Goal: Task Accomplishment & Management: Manage account settings

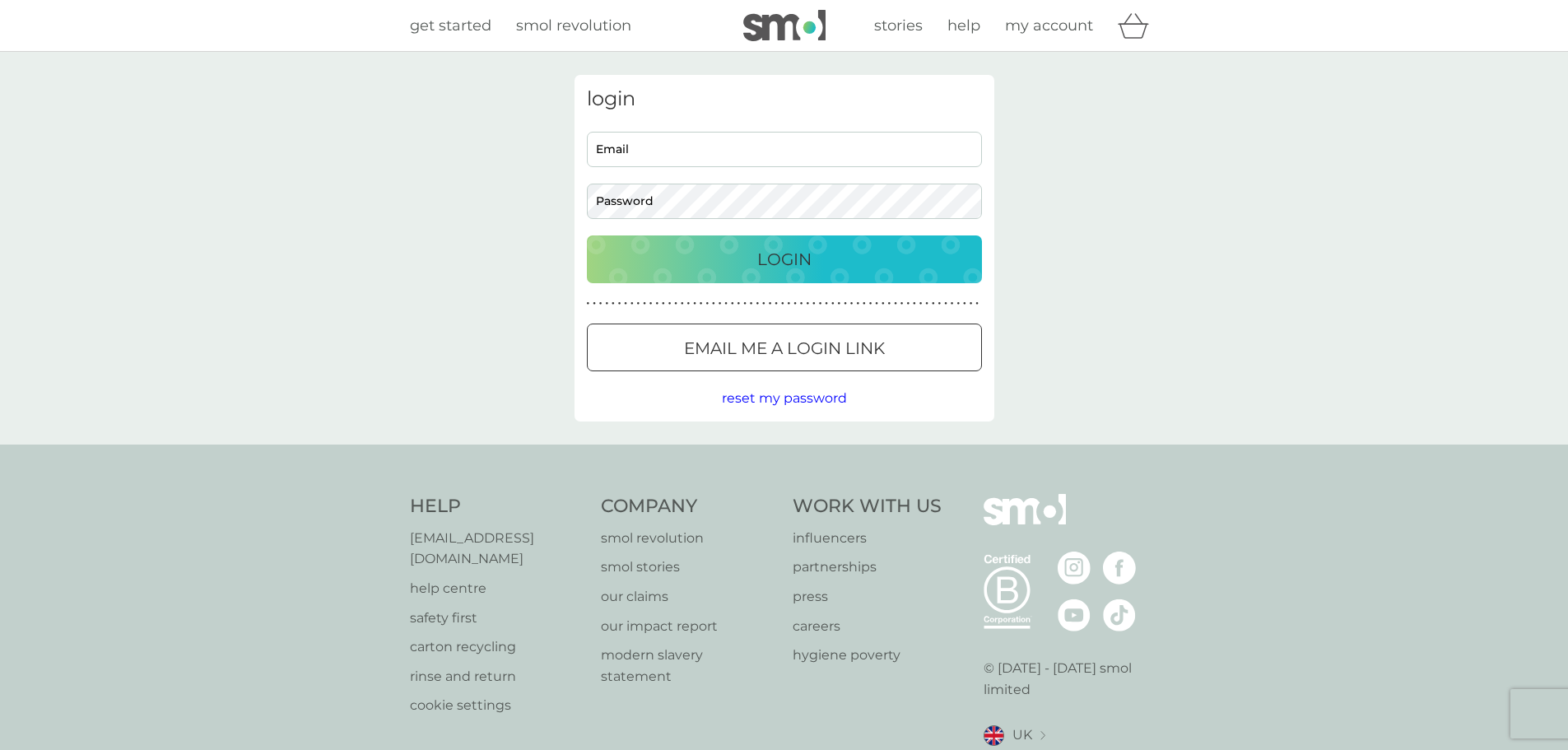
type input "[EMAIL_ADDRESS][DOMAIN_NAME]"
click at [687, 256] on div "Login" at bounding box center [784, 258] width 362 height 26
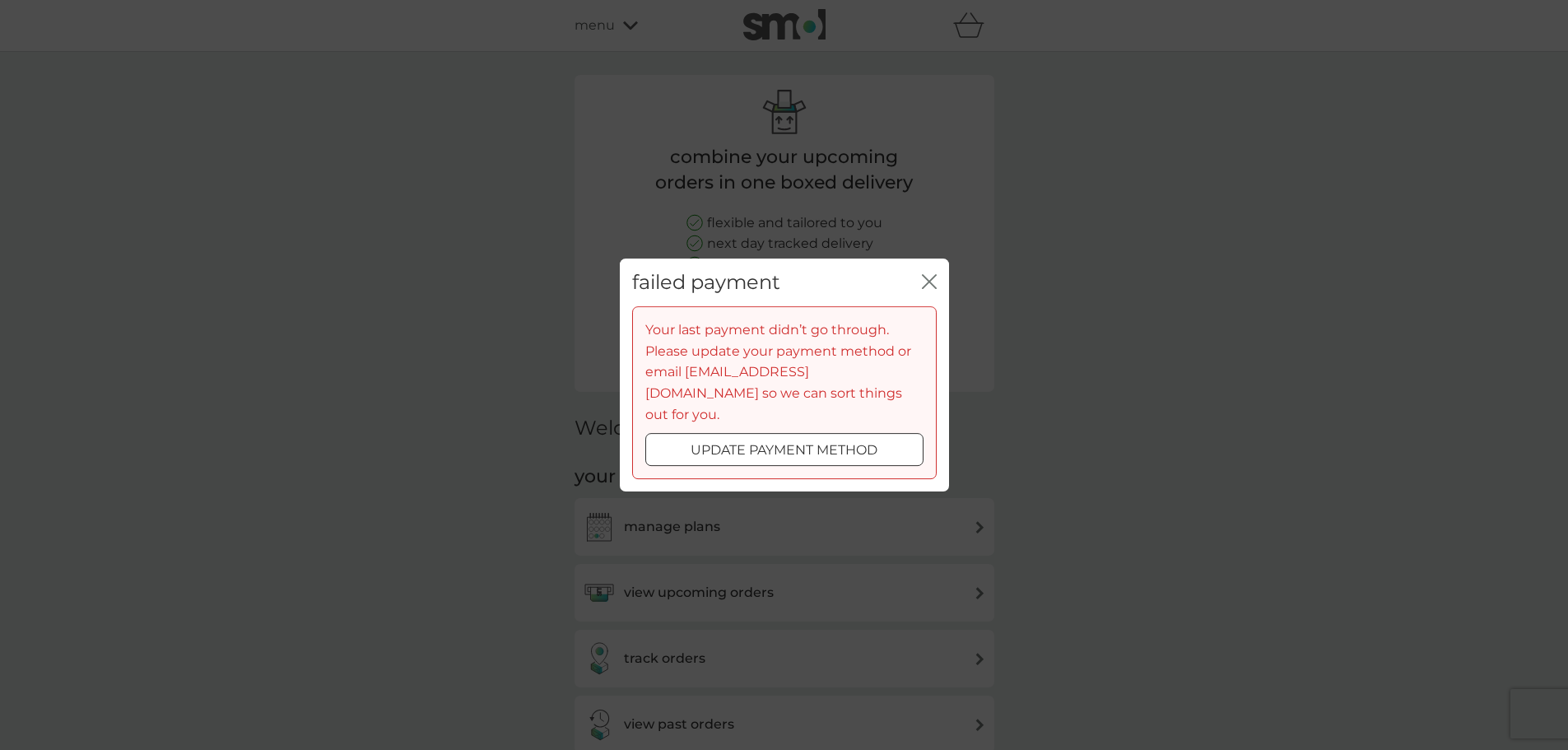
click at [784, 442] on div at bounding box center [784, 451] width 59 height 17
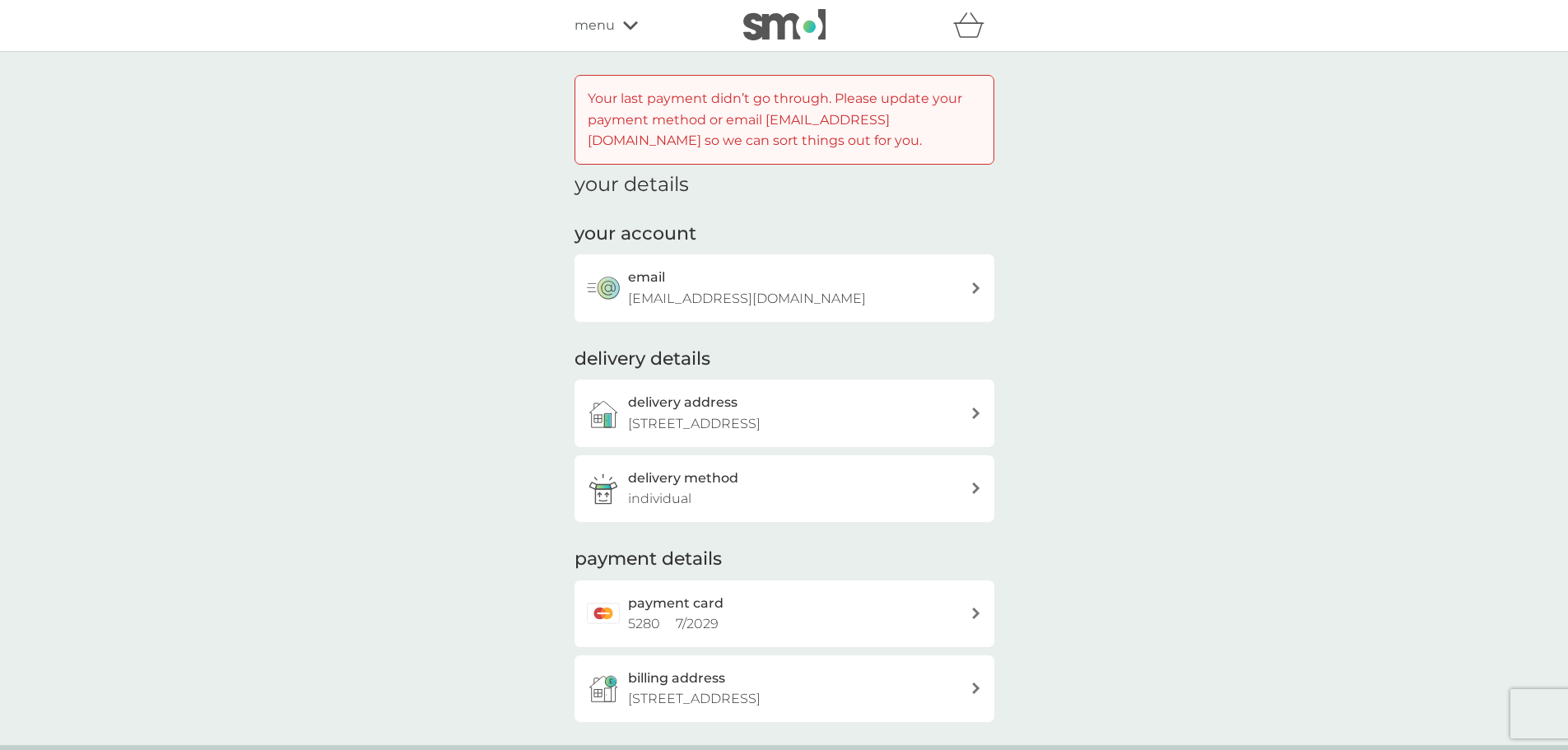
scroll to position [82, 0]
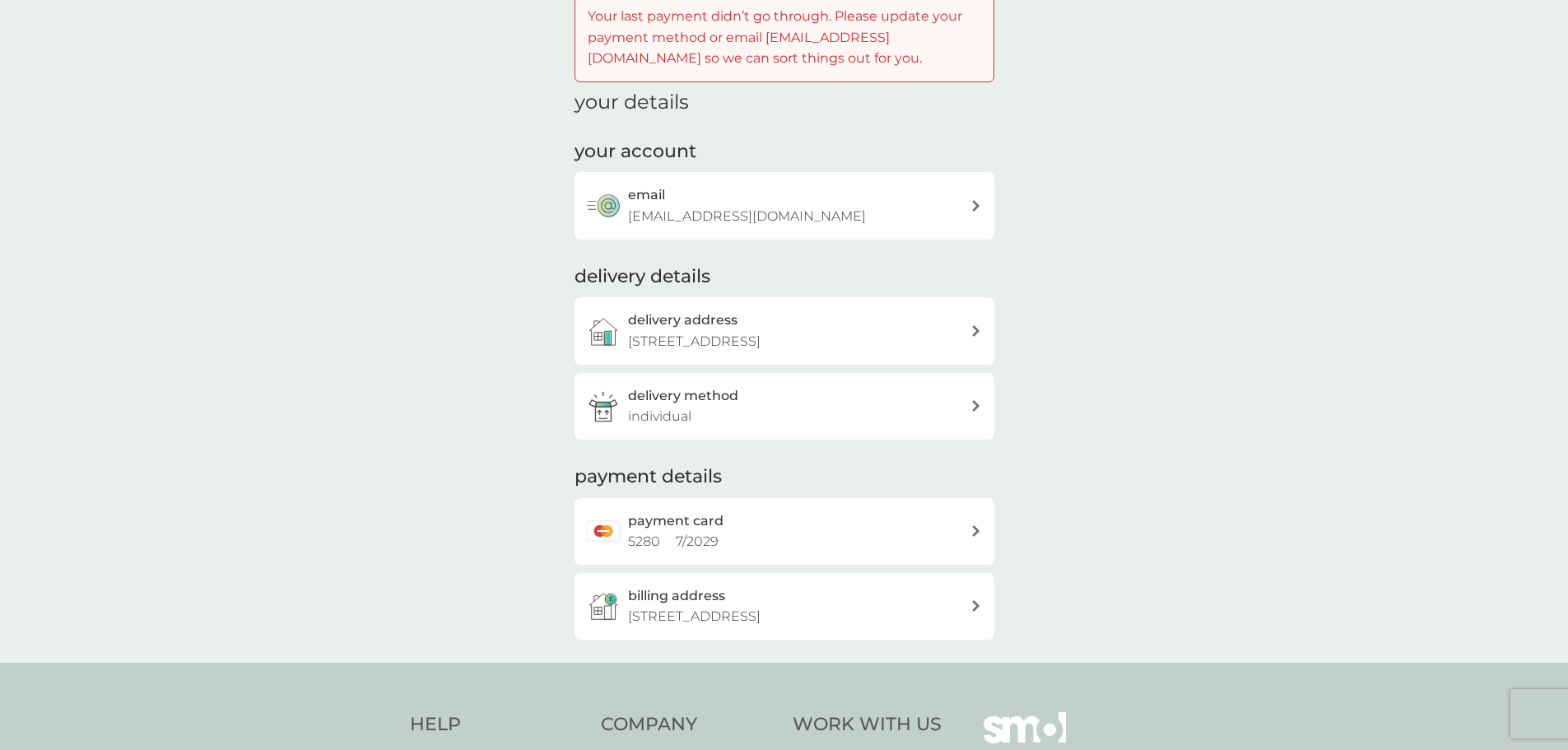
click at [753, 546] on div "payment card 5280 7 / 2029" at bounding box center [799, 532] width 342 height 42
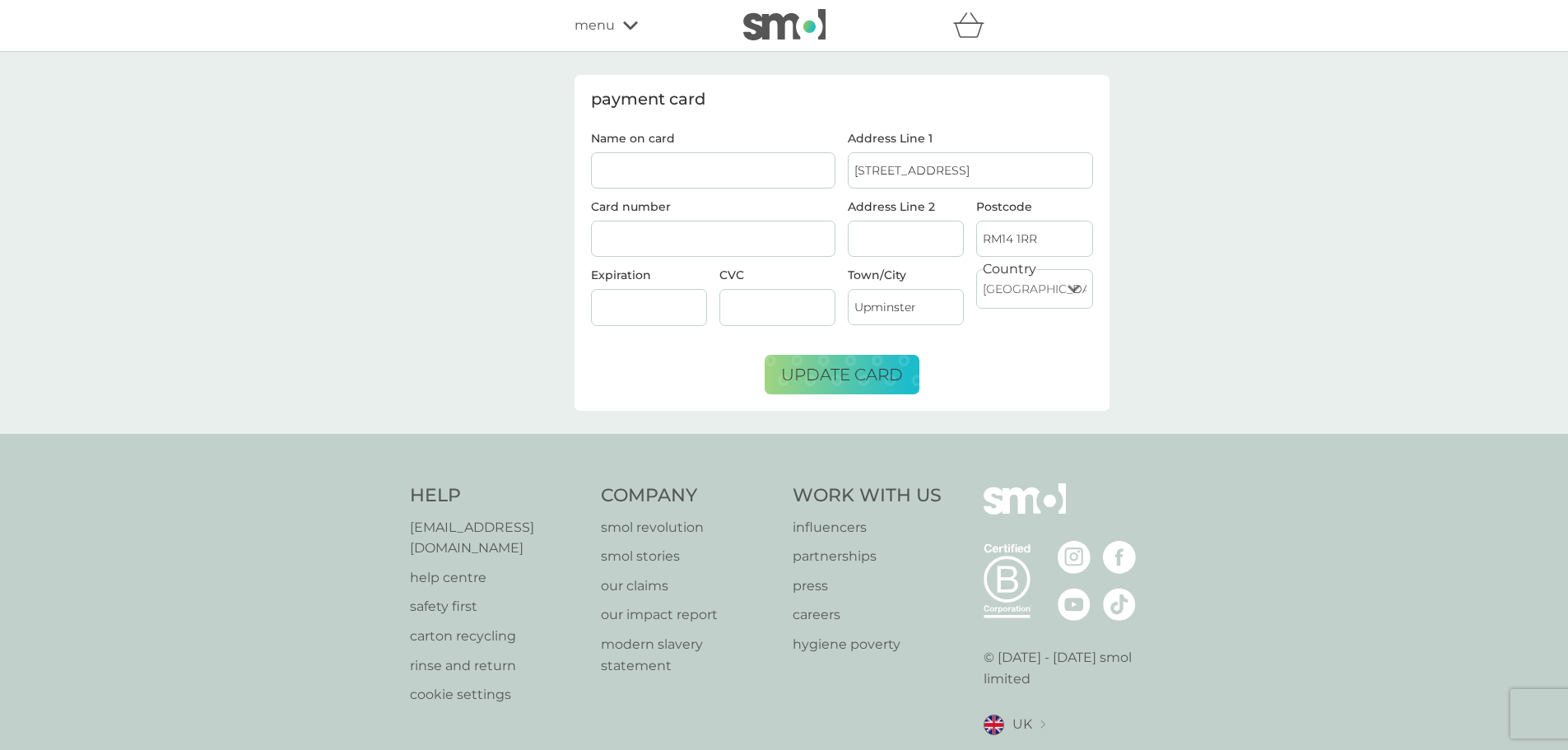
click at [654, 167] on input "Name on card" at bounding box center [713, 170] width 245 height 36
type input "Haley Craddock"
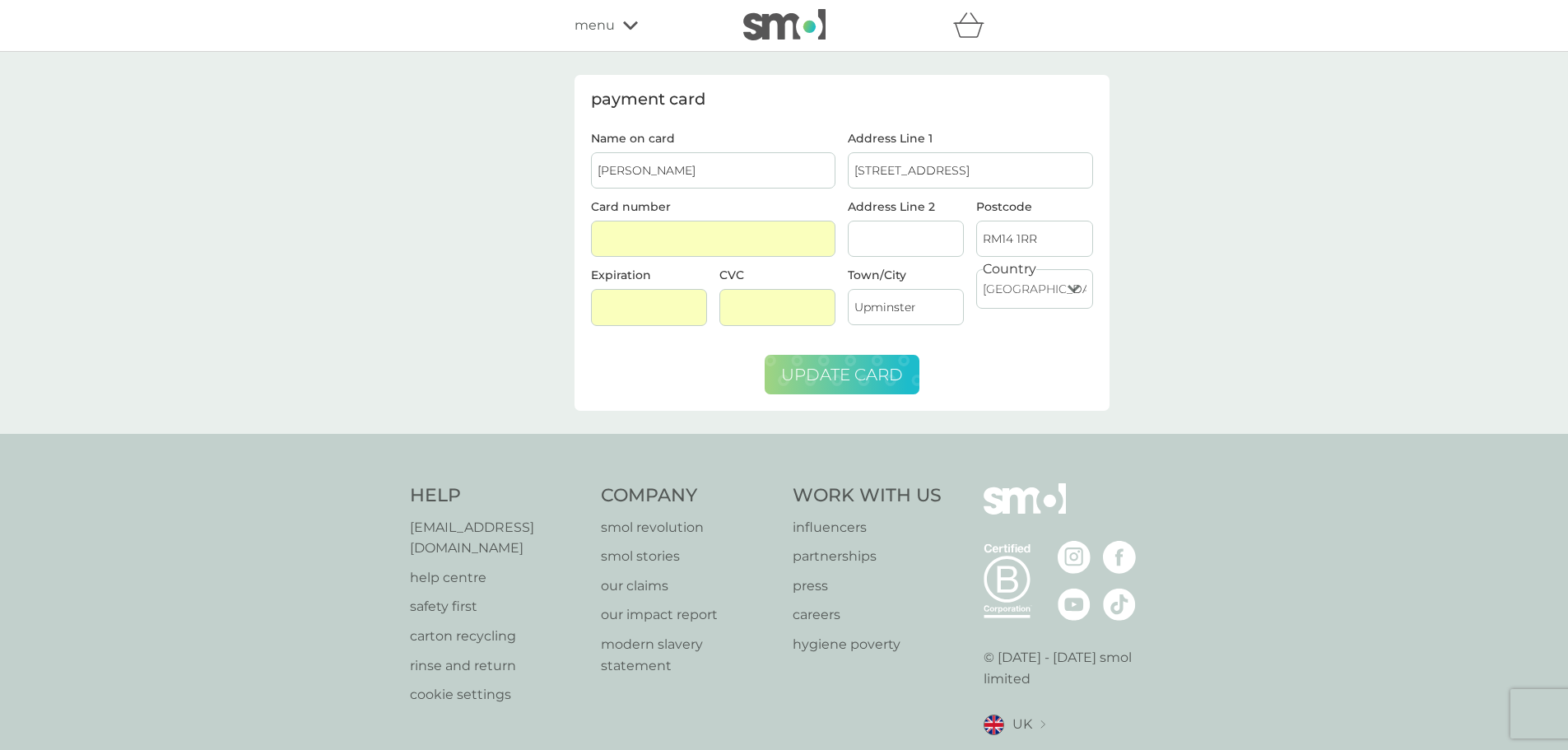
click at [816, 365] on span "update card" at bounding box center [842, 375] width 122 height 20
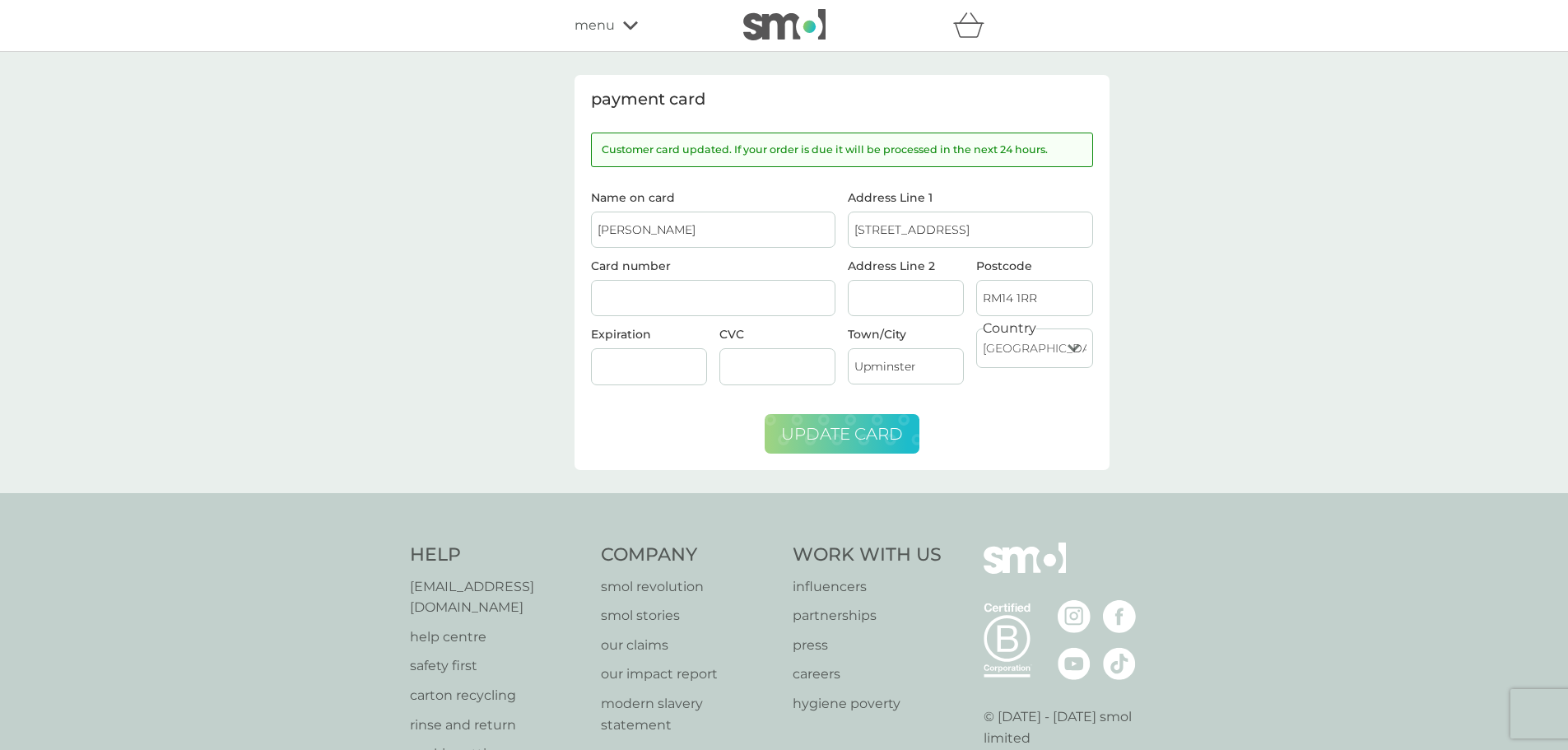
click at [623, 23] on icon at bounding box center [631, 25] width 15 height 8
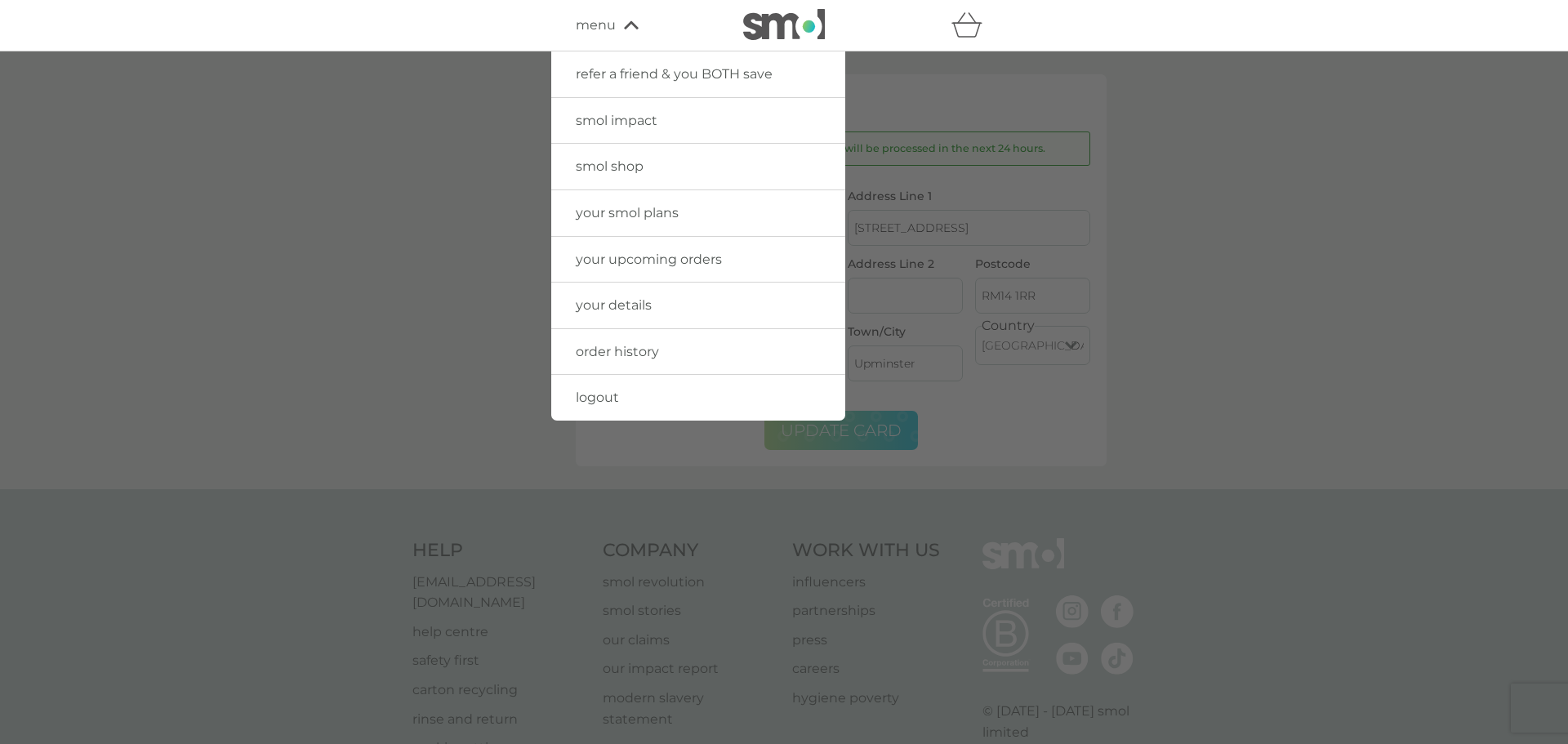
click at [672, 209] on span "your smol plans" at bounding box center [628, 212] width 103 height 15
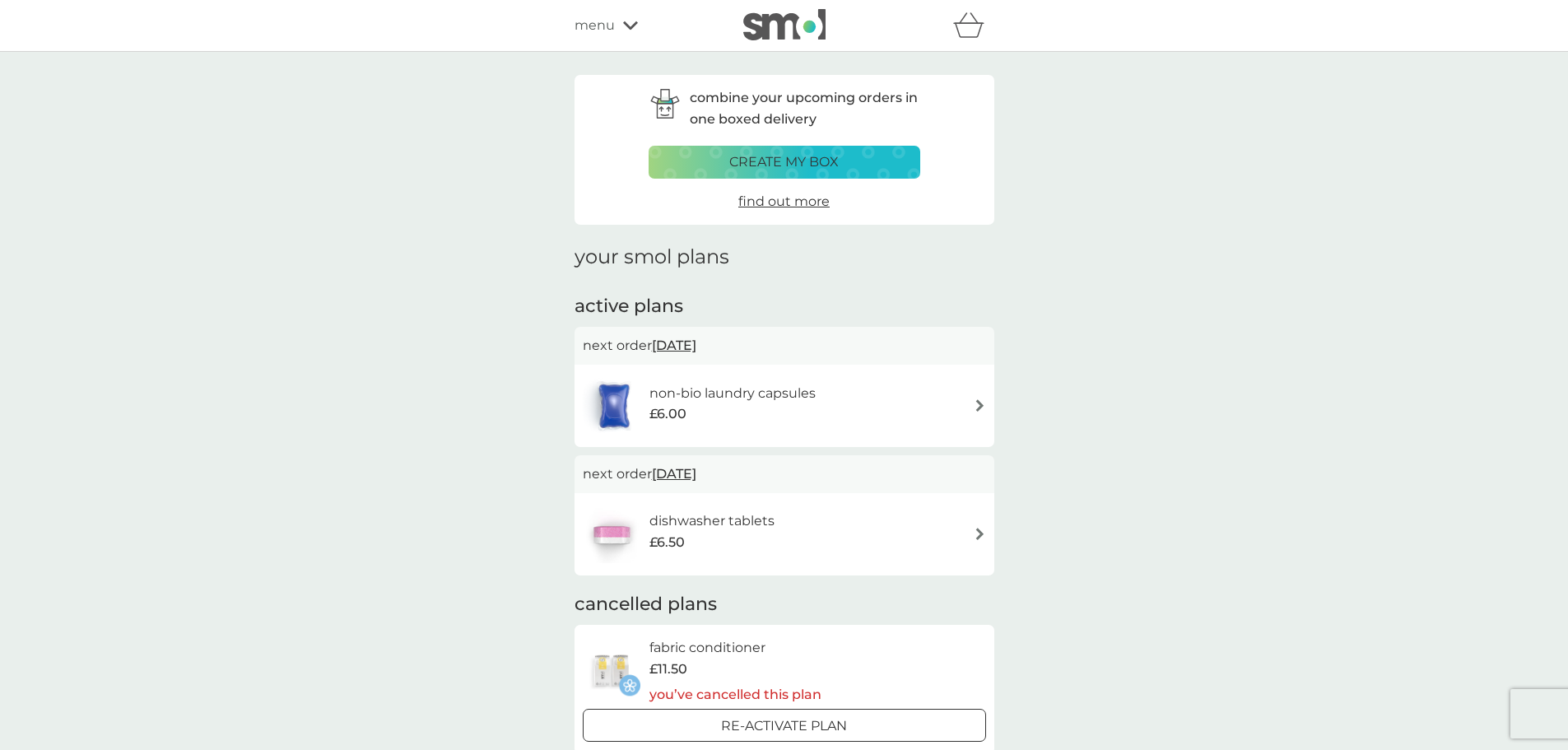
click at [976, 402] on img at bounding box center [980, 406] width 13 height 13
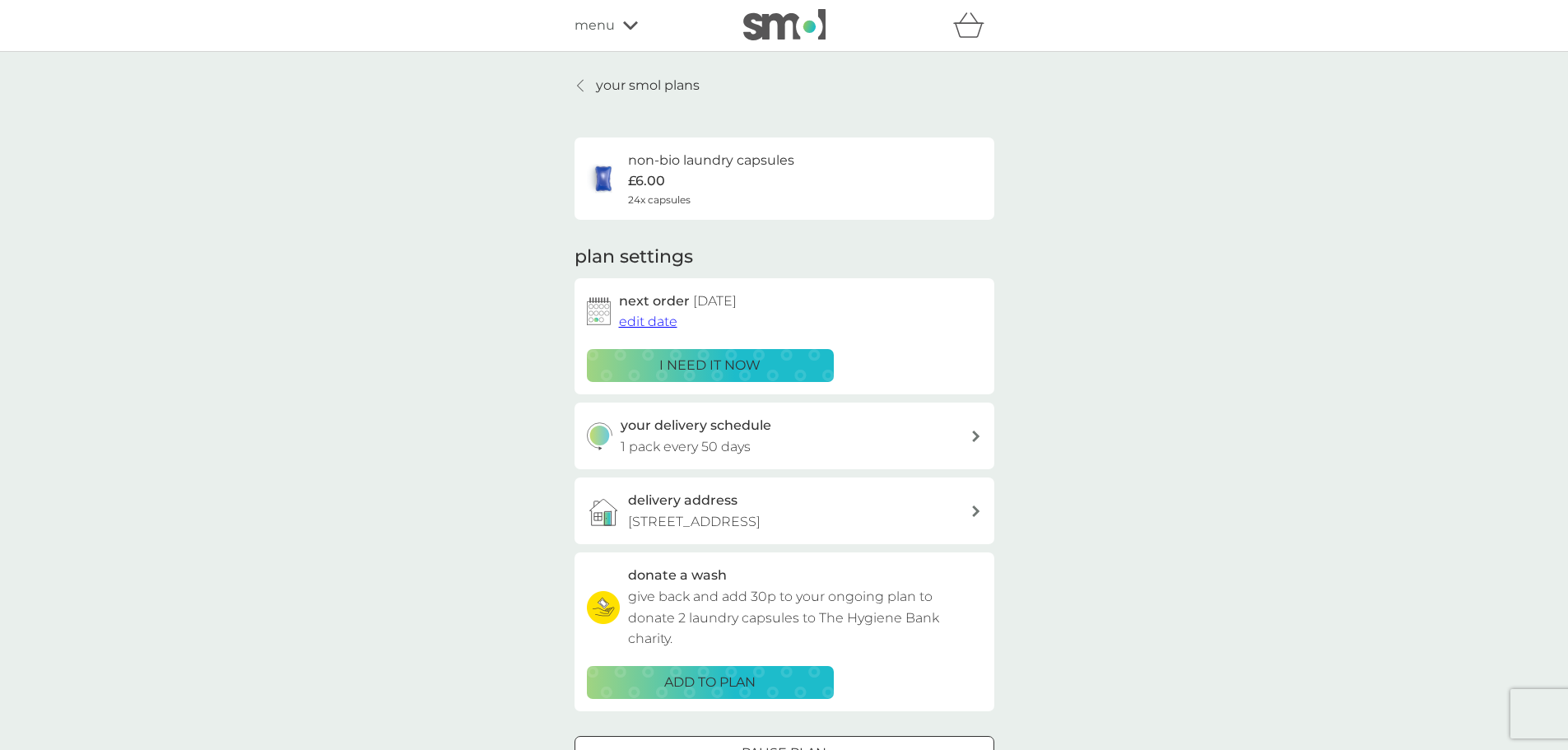
click at [652, 319] on span "edit date" at bounding box center [648, 321] width 58 height 15
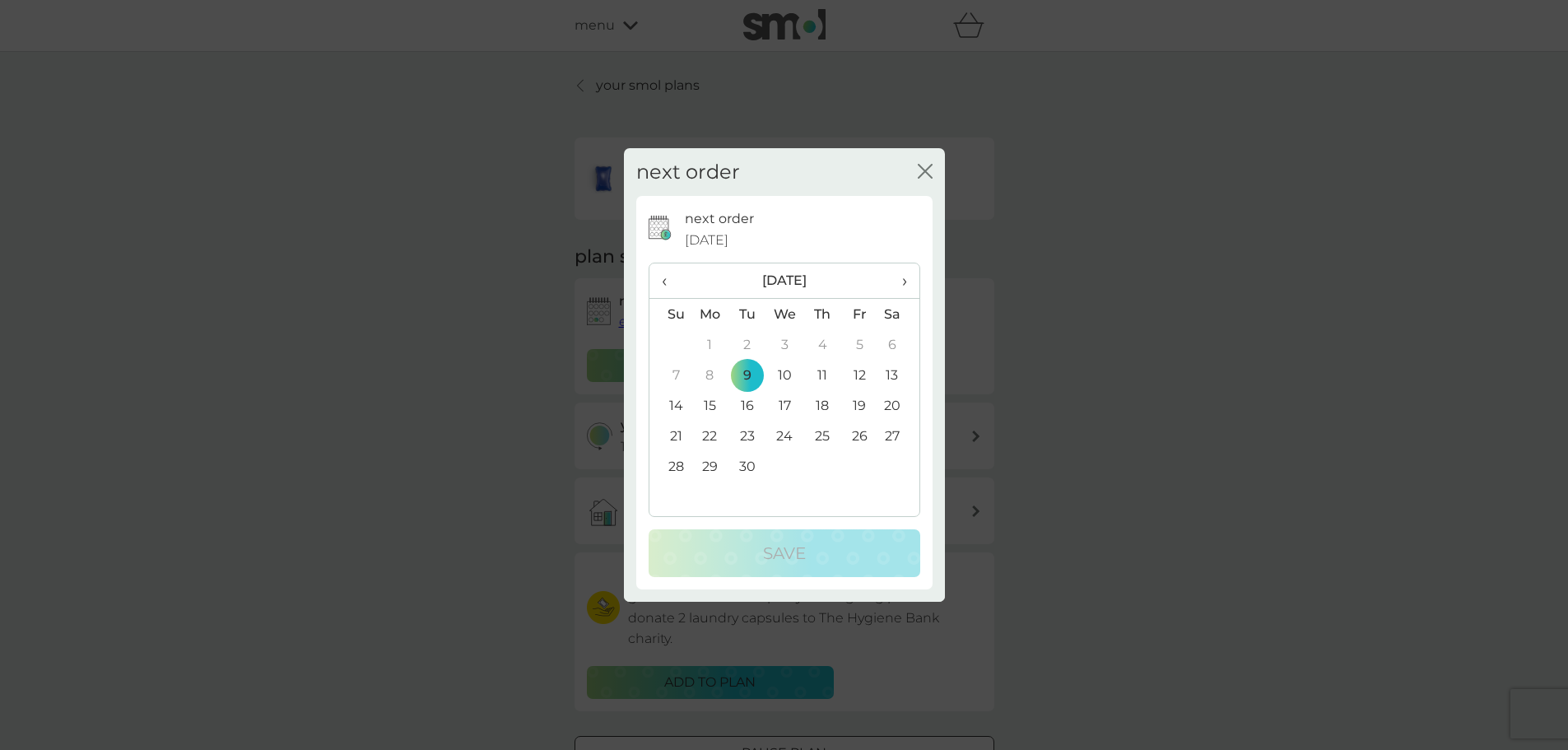
click at [927, 167] on icon "close" at bounding box center [927, 171] width 6 height 13
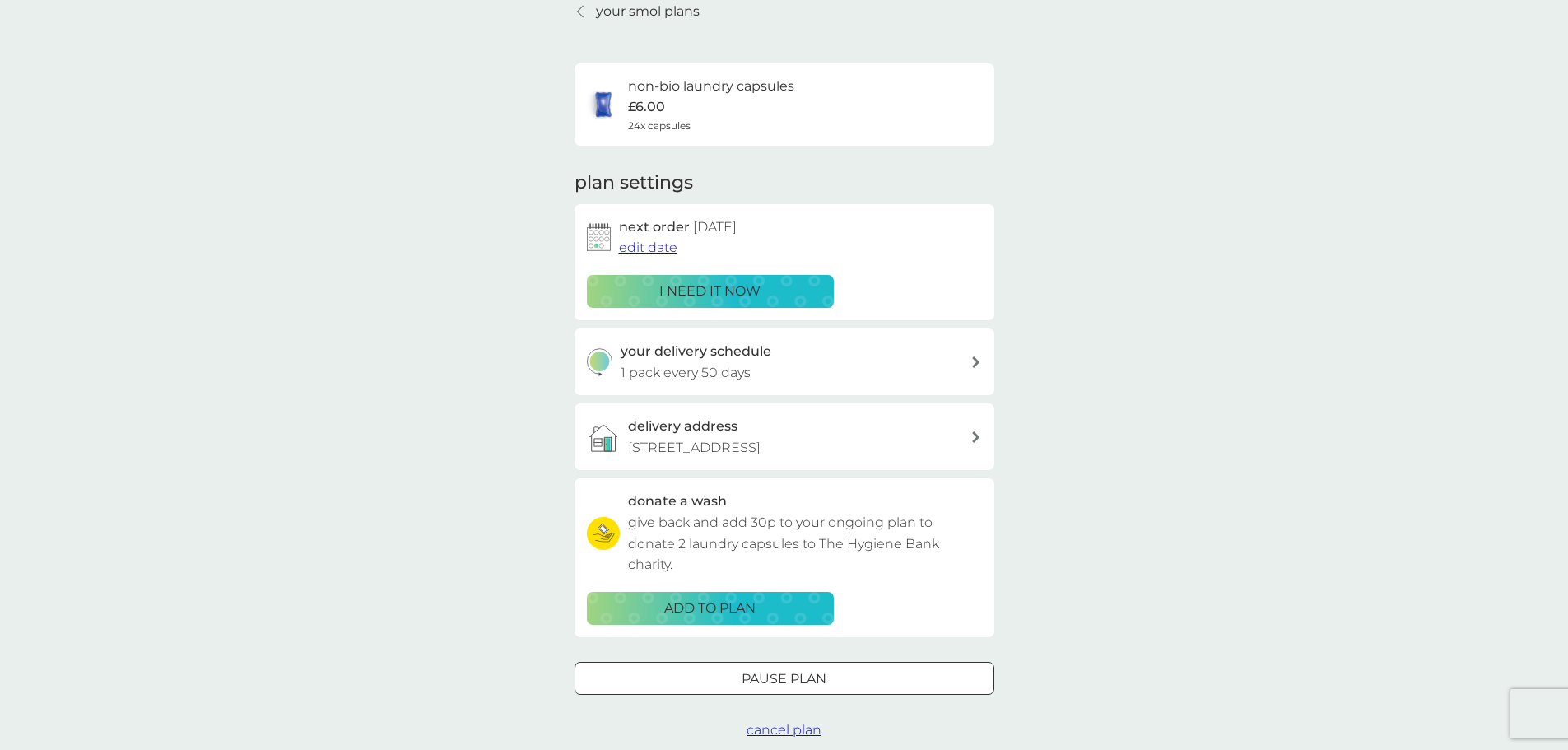
scroll to position [165, 0]
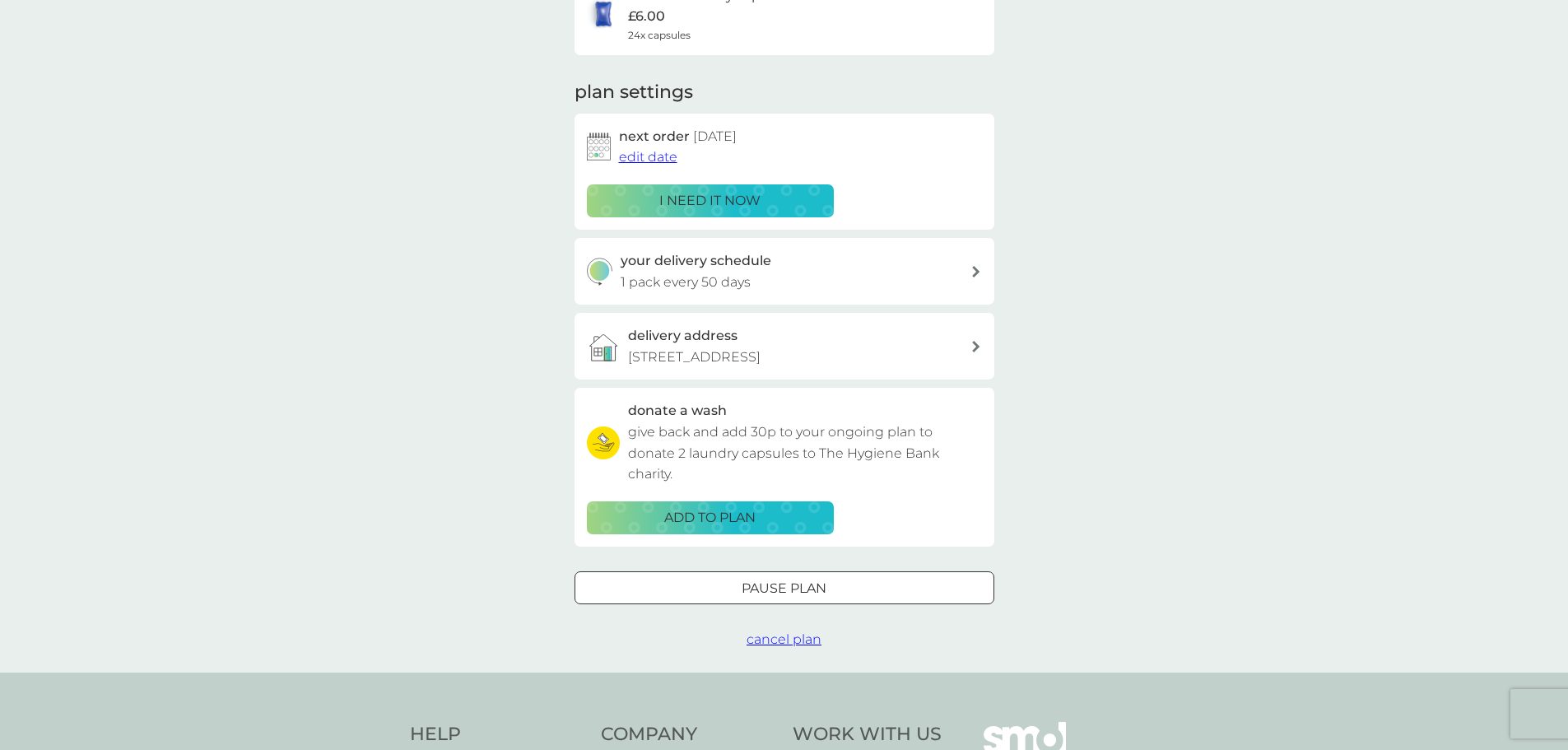
click at [885, 588] on div "Pause plan" at bounding box center [784, 589] width 418 height 22
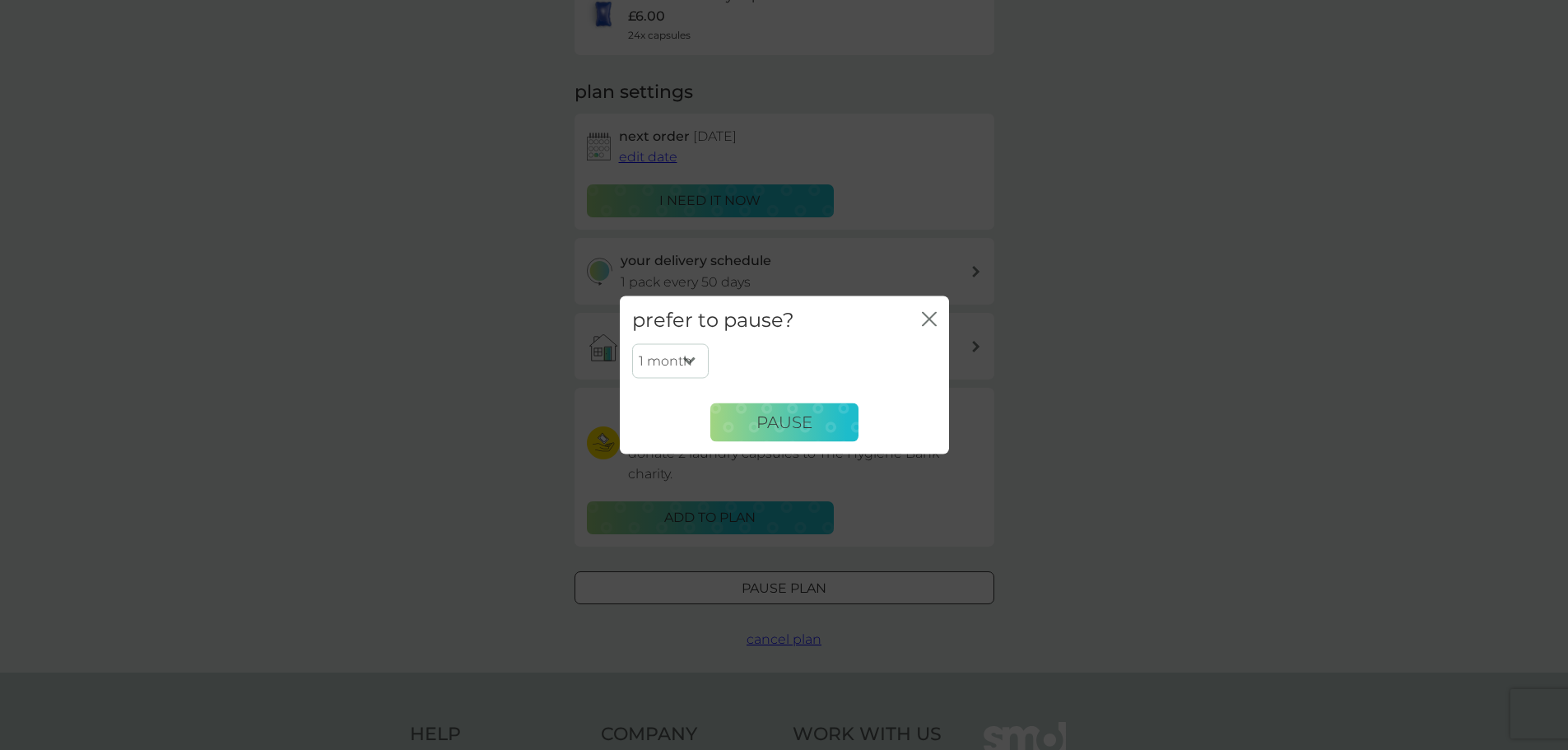
click at [684, 362] on select "1 month 2 months 3 months 4 months 5 months 6 months" at bounding box center [671, 361] width 76 height 35
select select "6"
click at [632, 344] on select "1 month 2 months 3 months 4 months 5 months 6 months" at bounding box center [671, 361] width 76 height 35
click at [791, 421] on span "Pause" at bounding box center [784, 422] width 56 height 20
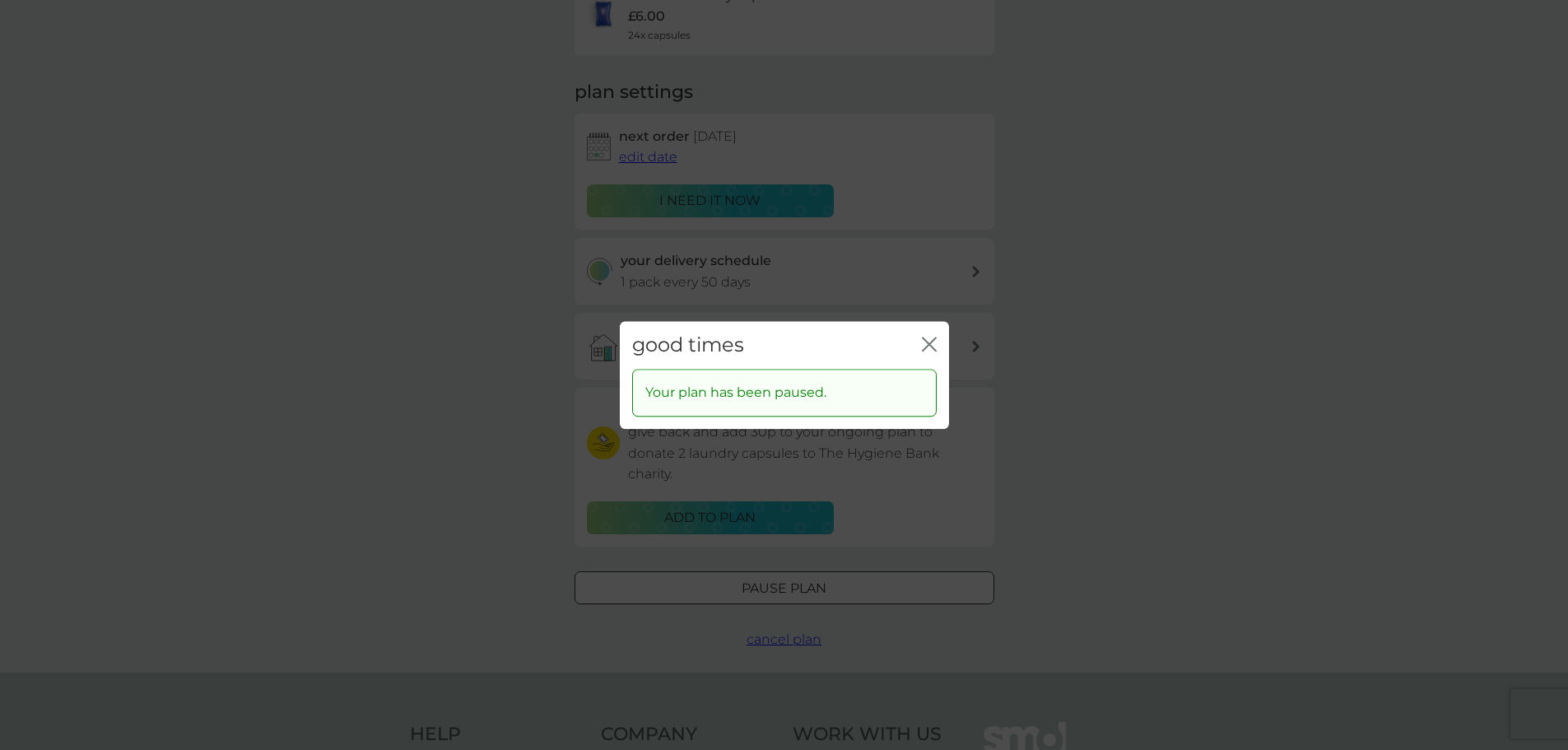
click at [931, 345] on icon "close" at bounding box center [932, 344] width 6 height 13
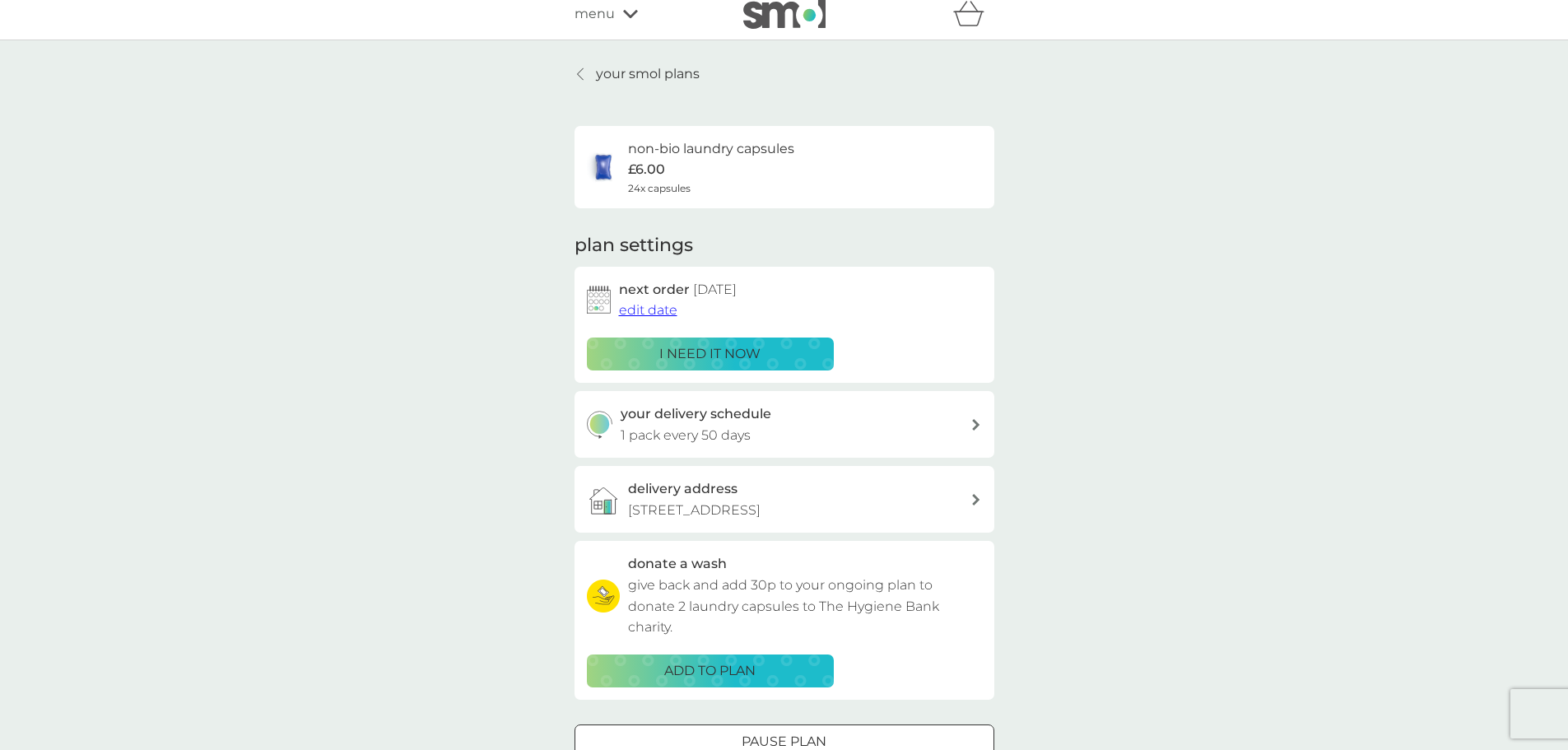
scroll to position [0, 0]
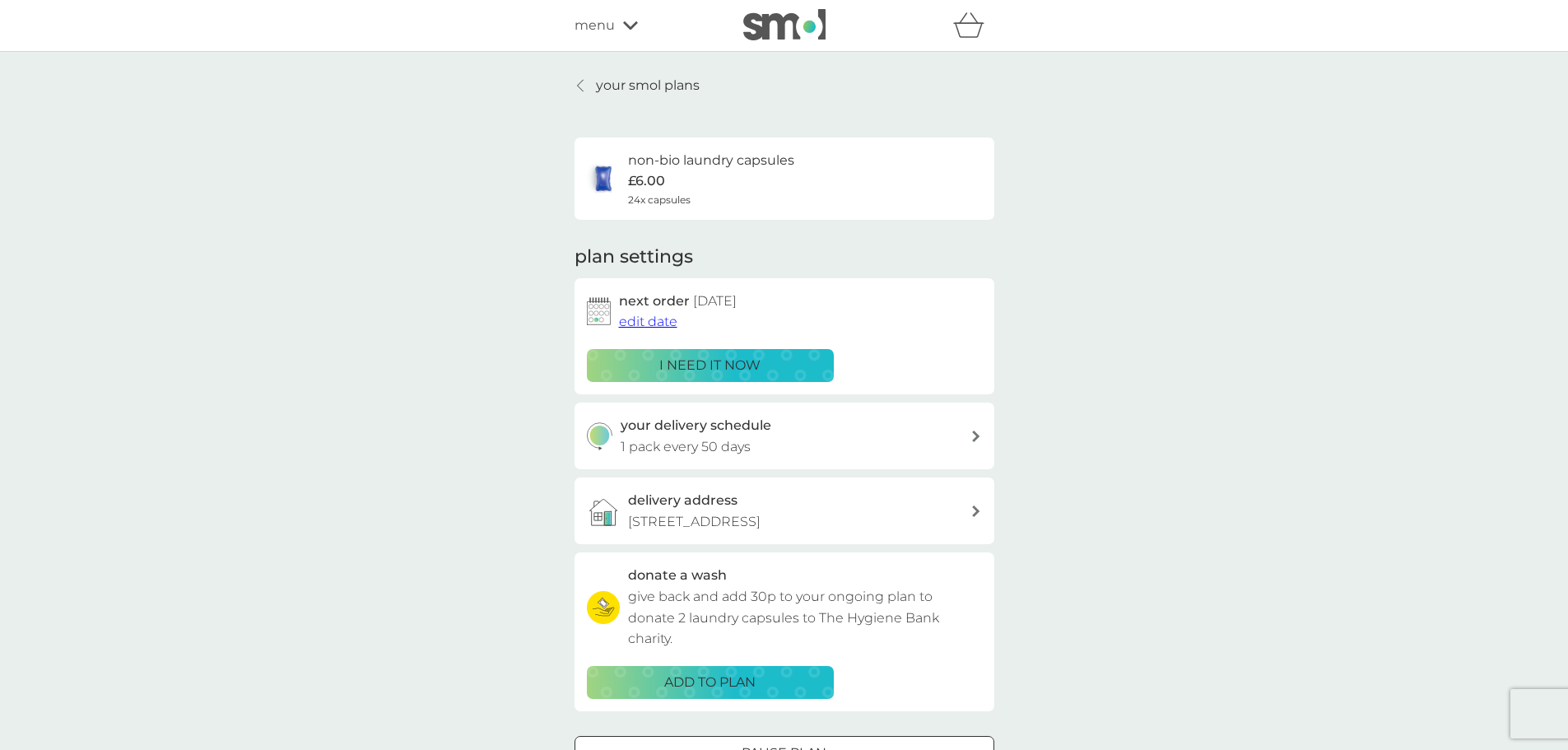
click at [630, 77] on p "your smol plans" at bounding box center [648, 86] width 104 height 22
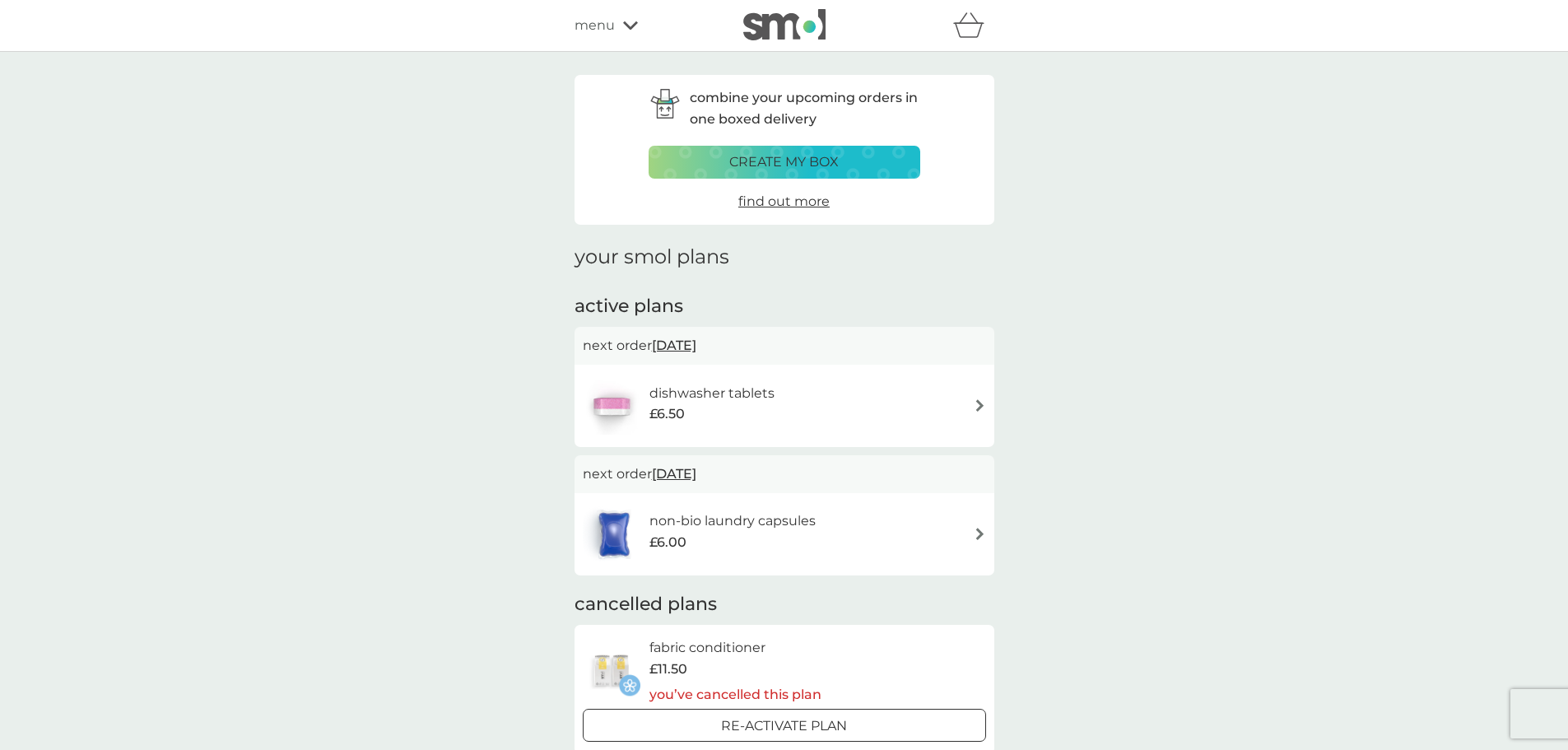
click at [703, 388] on h6 "dishwasher tablets" at bounding box center [712, 394] width 125 height 22
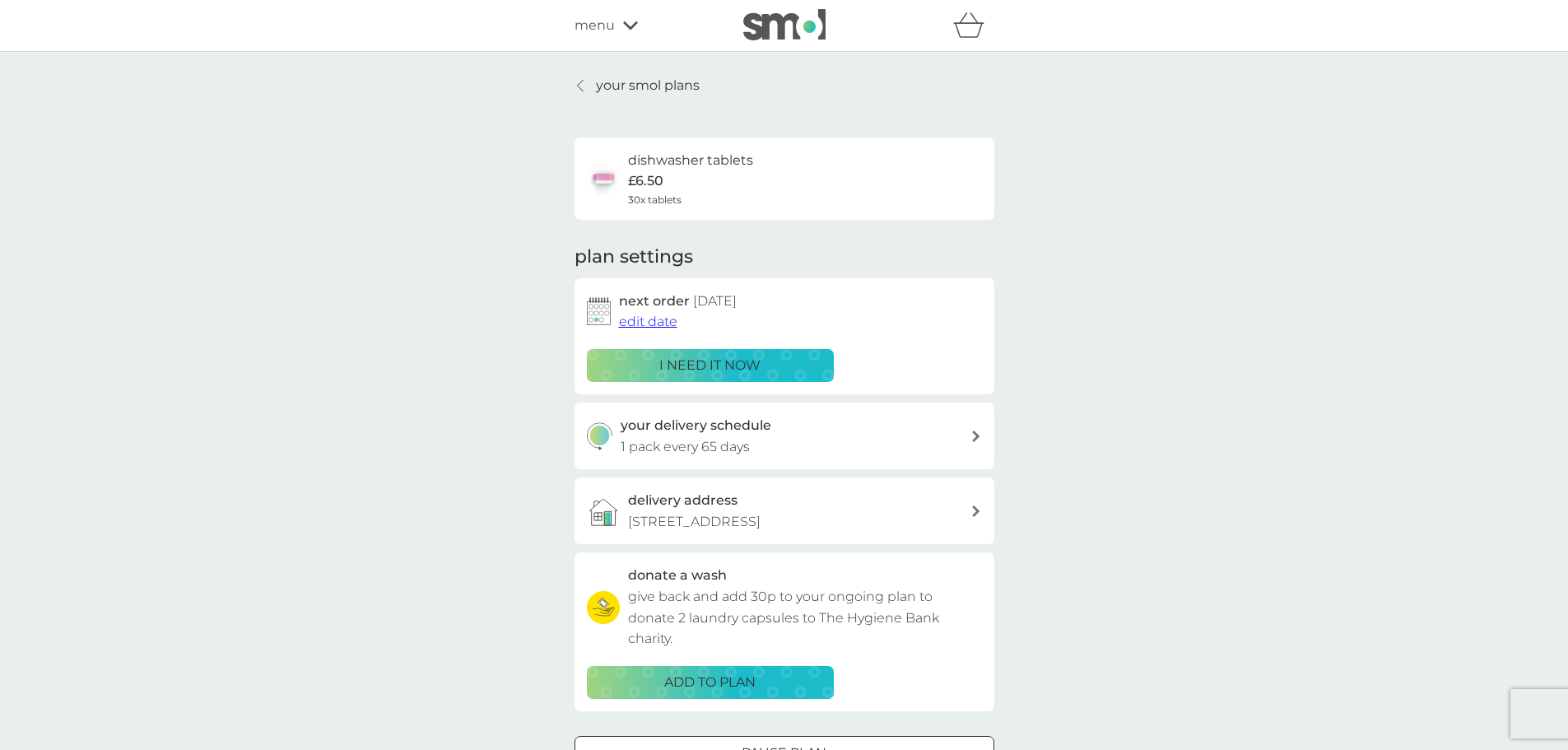
click at [659, 322] on span "edit date" at bounding box center [648, 321] width 58 height 15
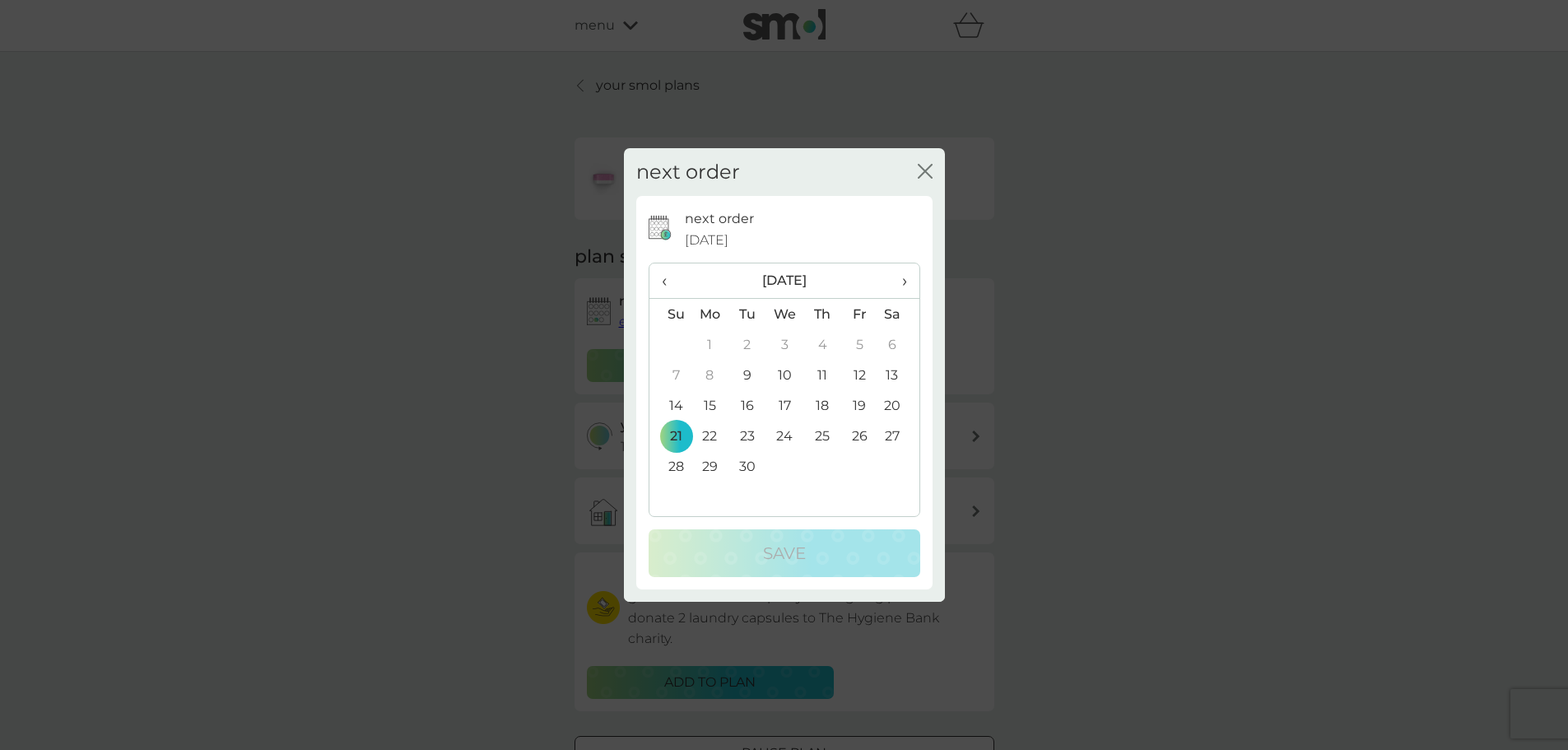
click at [905, 282] on span "›" at bounding box center [898, 280] width 16 height 35
click at [781, 343] on td "1" at bounding box center [784, 344] width 38 height 30
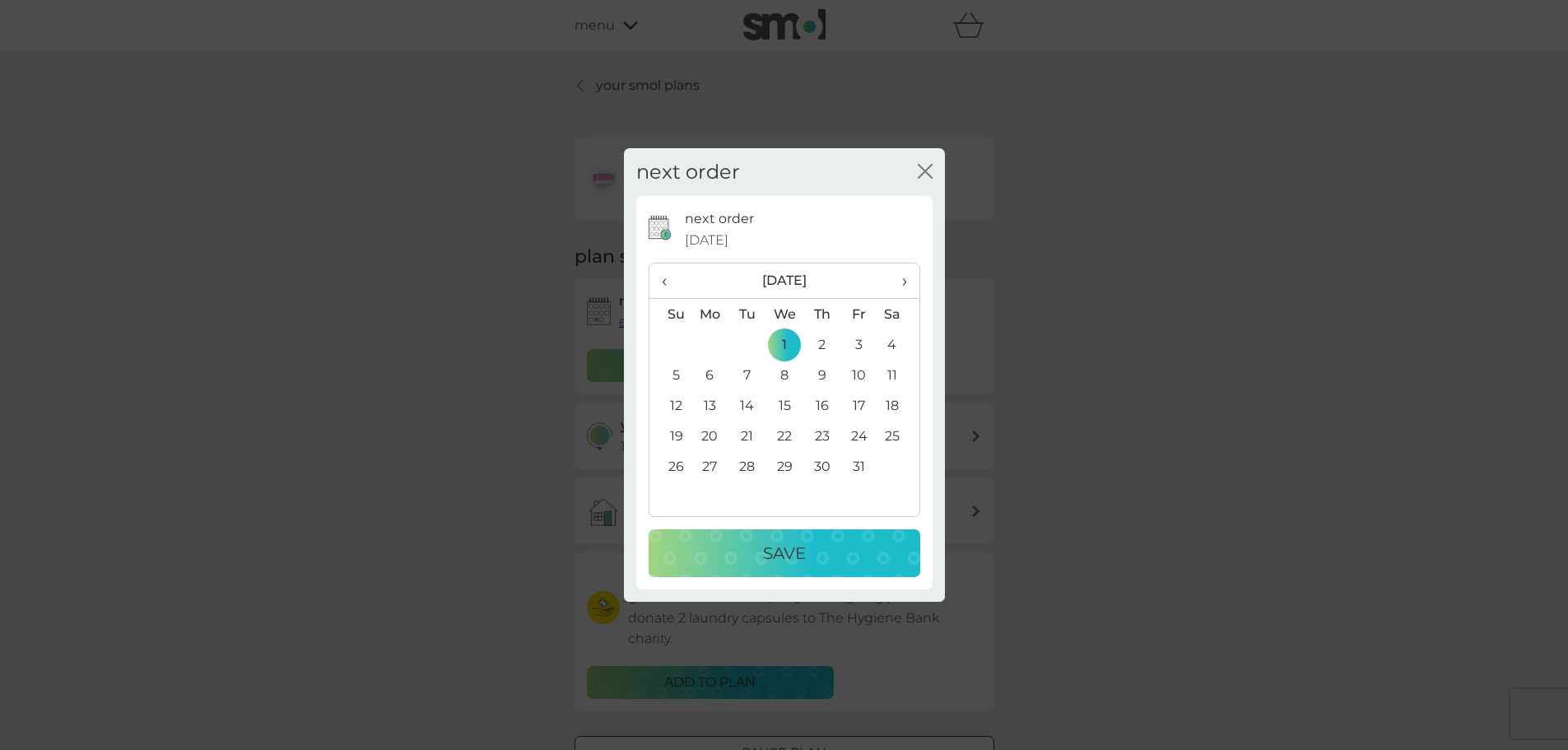
click at [787, 552] on p "Save" at bounding box center [784, 552] width 43 height 26
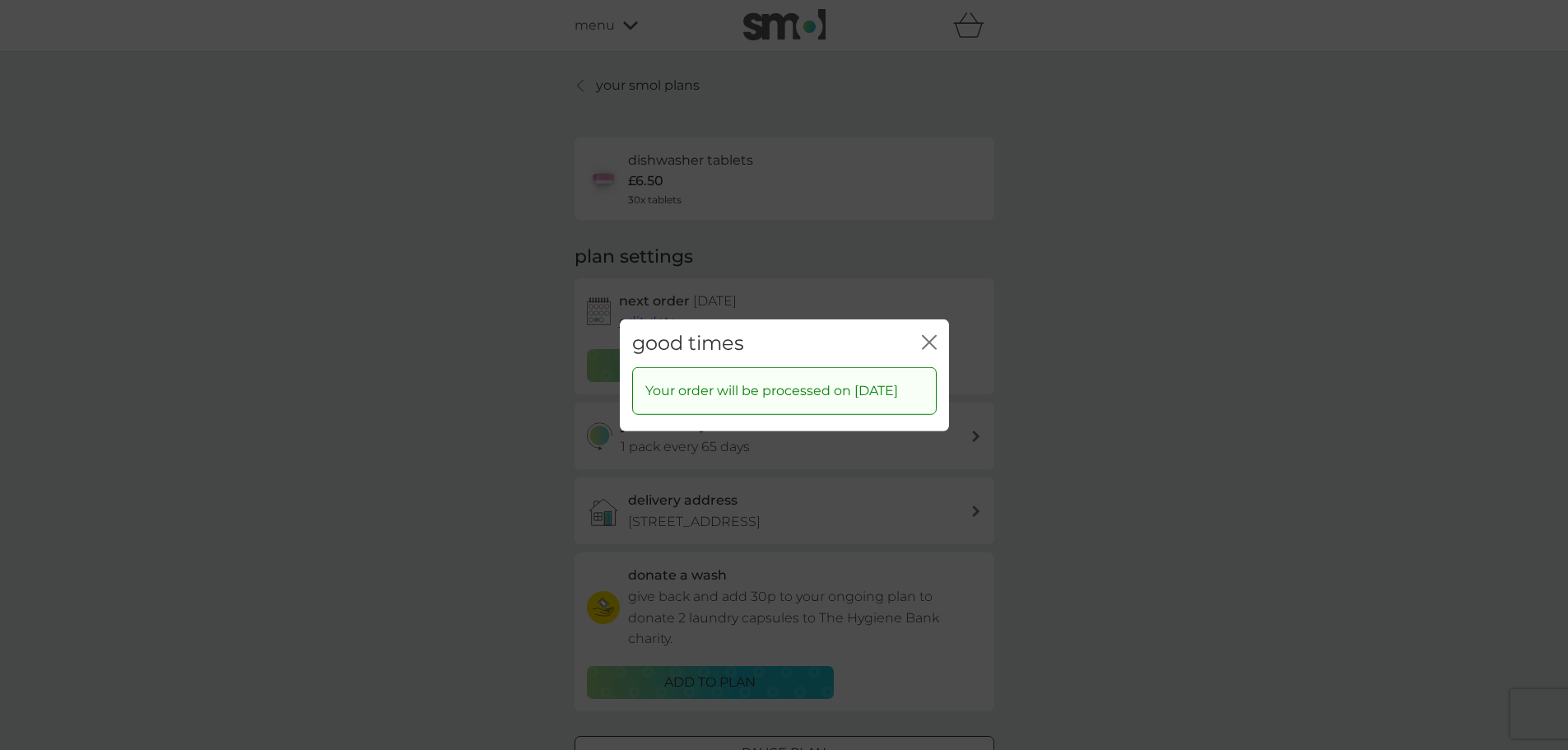
click at [936, 345] on icon "close" at bounding box center [929, 341] width 15 height 15
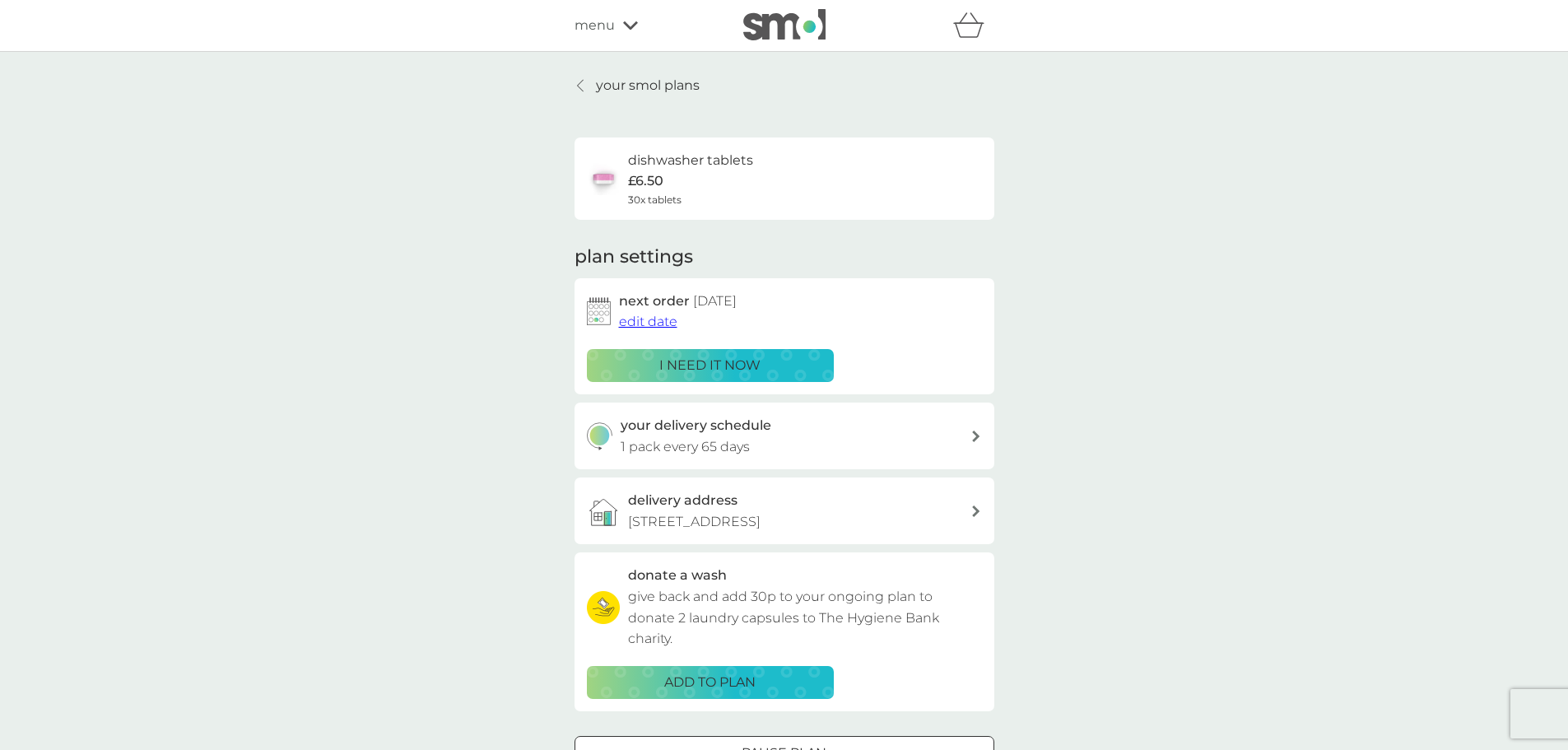
click at [612, 78] on p "your smol plans" at bounding box center [648, 86] width 104 height 22
